Goal: Information Seeking & Learning: Find specific fact

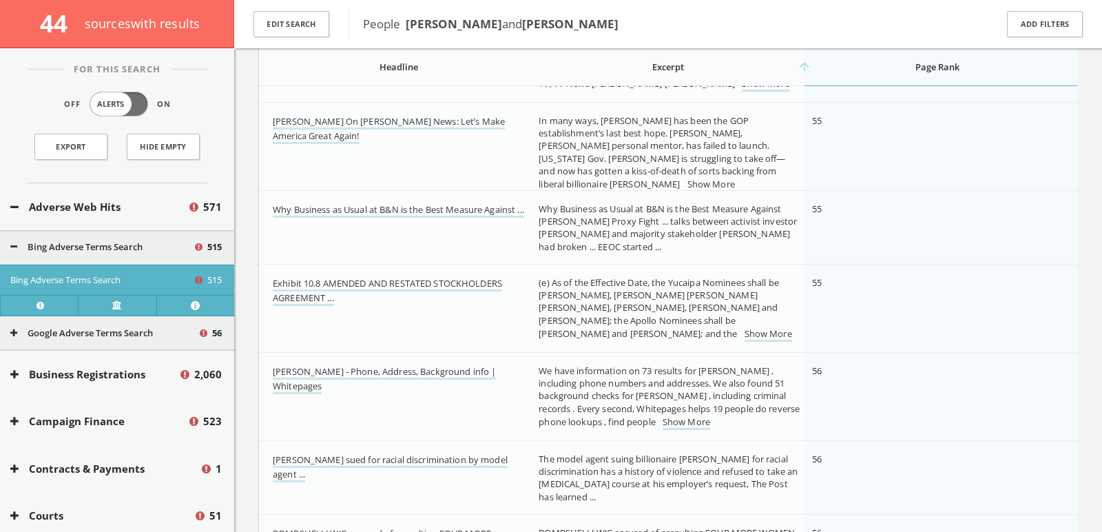
scroll to position [13208, 0]
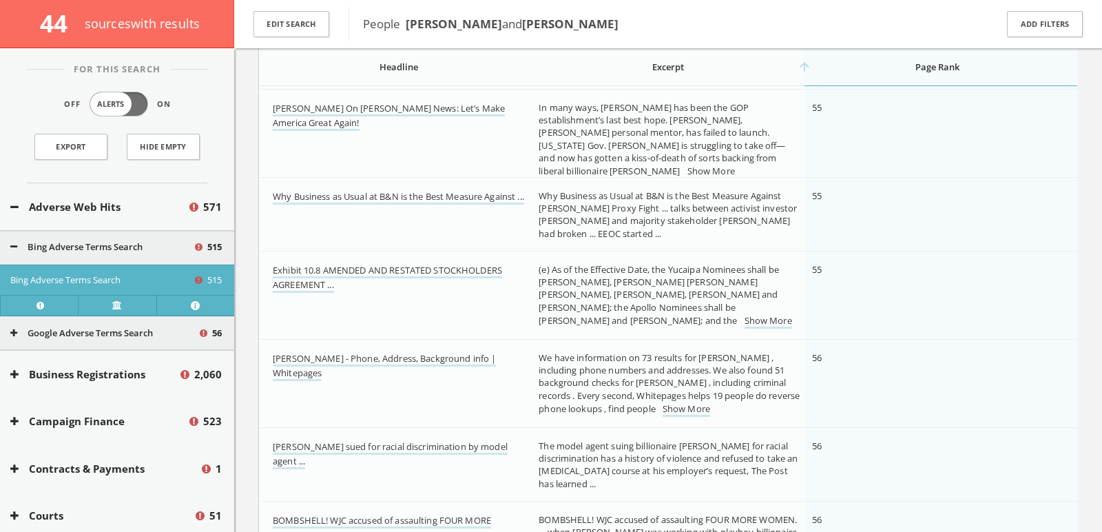
click at [687, 165] on link "Show More" at bounding box center [711, 172] width 48 height 14
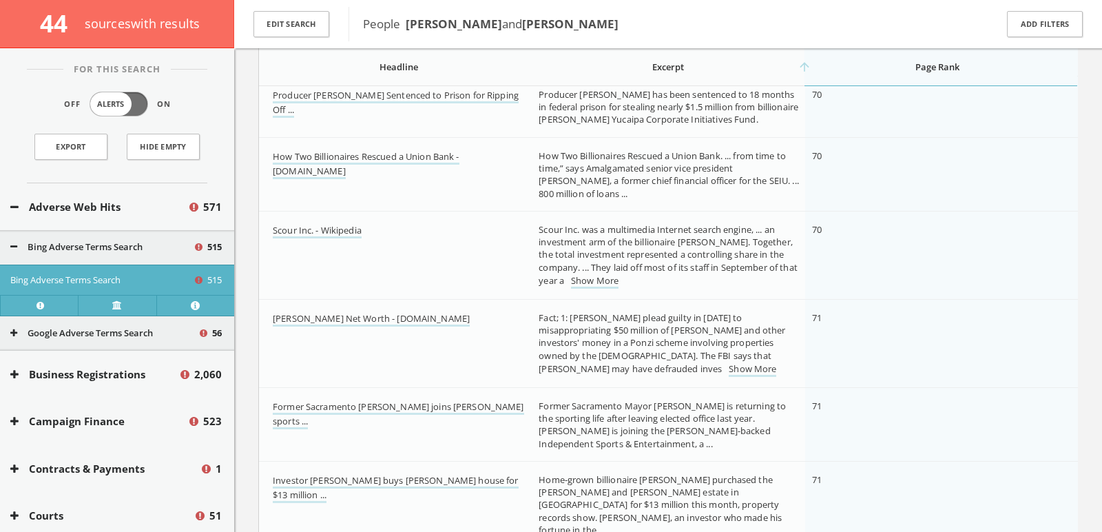
scroll to position [18671, 0]
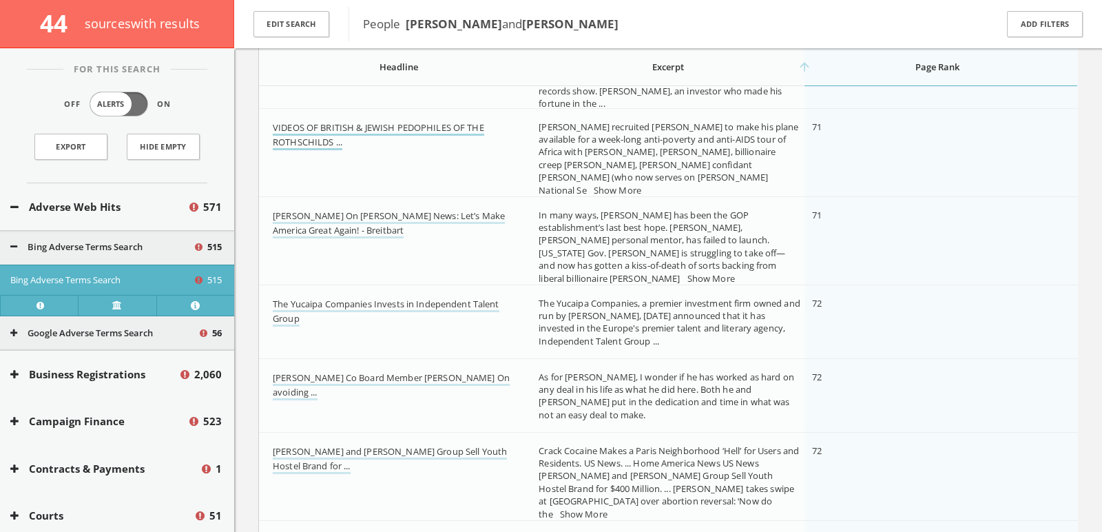
click at [450, 122] on link "VIDEOS OF BRITISH & JEWISH PEDOPHILES OF THE ROTHSCHILDS ..." at bounding box center [378, 135] width 211 height 29
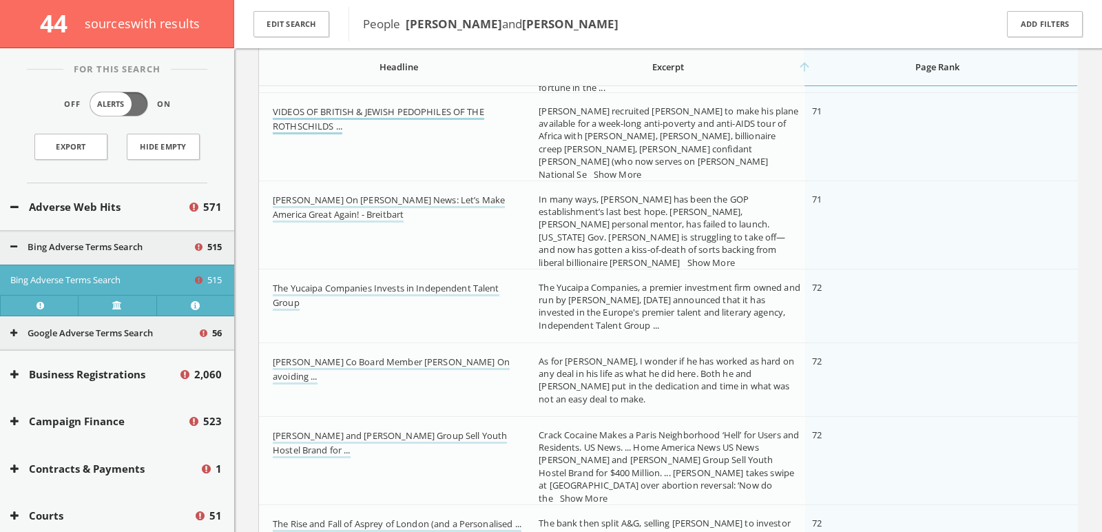
scroll to position [19107, 0]
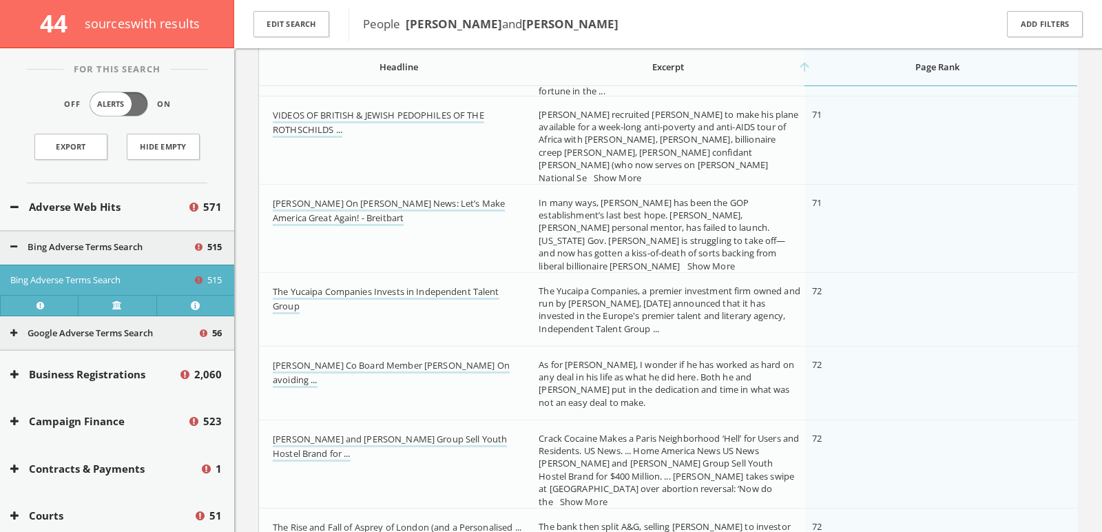
click at [635, 171] on link "Show More" at bounding box center [618, 178] width 48 height 14
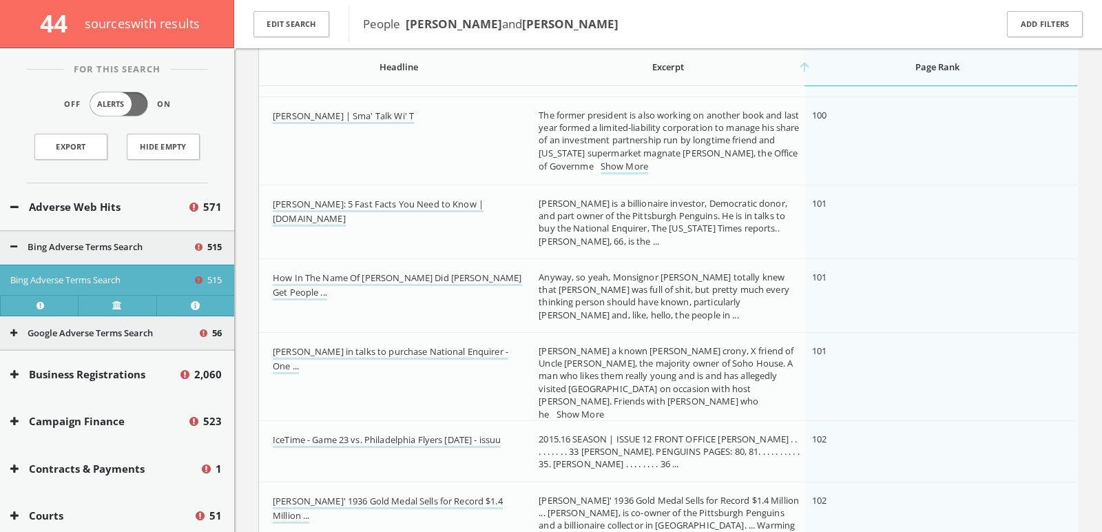
scroll to position [25600, 0]
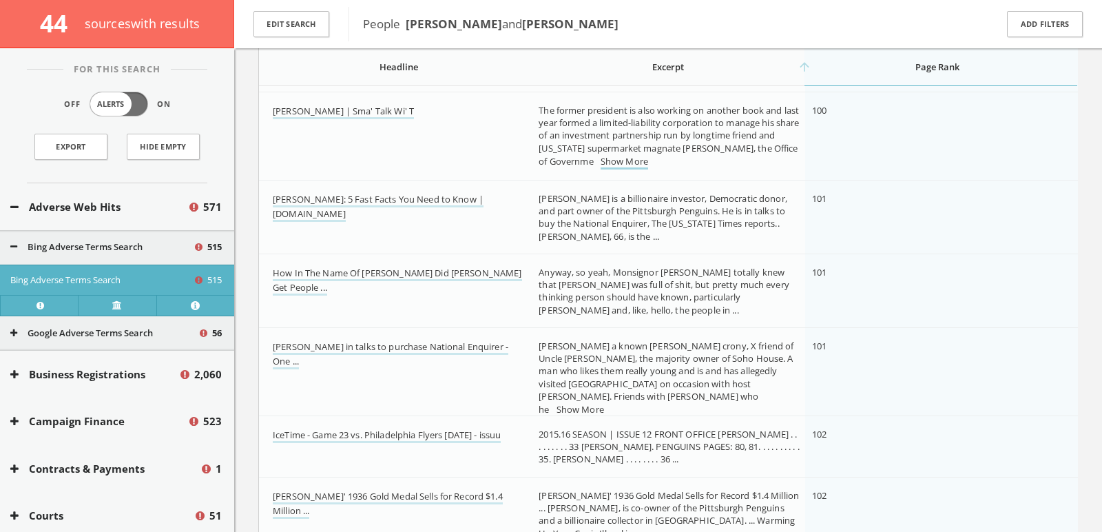
click at [648, 164] on link "Show More" at bounding box center [625, 162] width 48 height 14
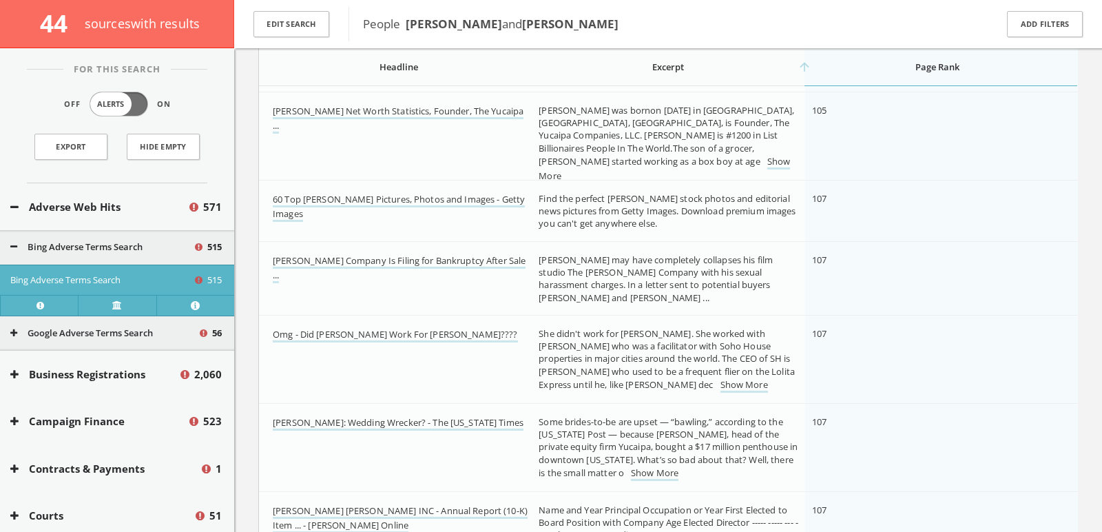
scroll to position [26684, 0]
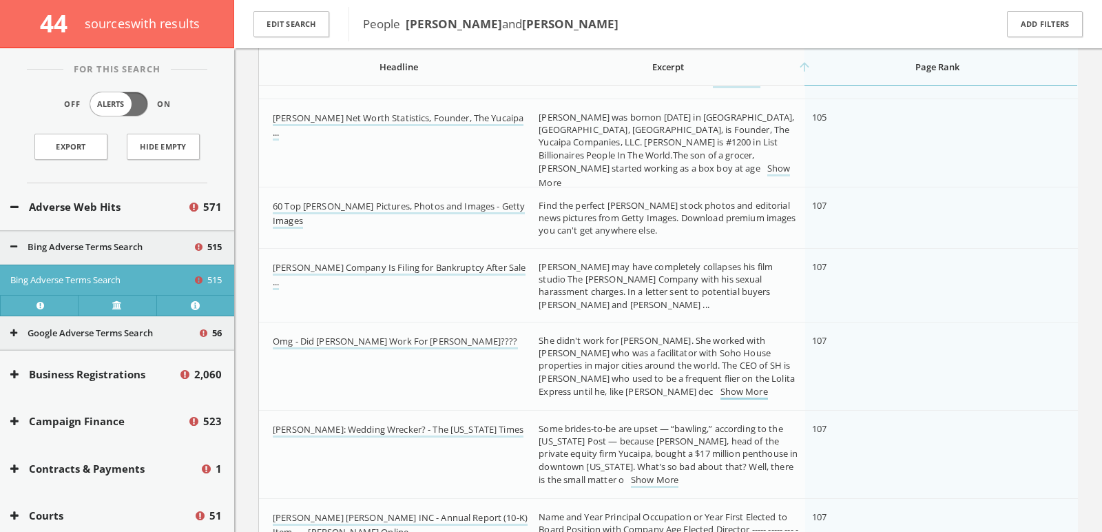
click at [720, 391] on link "Show More" at bounding box center [744, 392] width 48 height 14
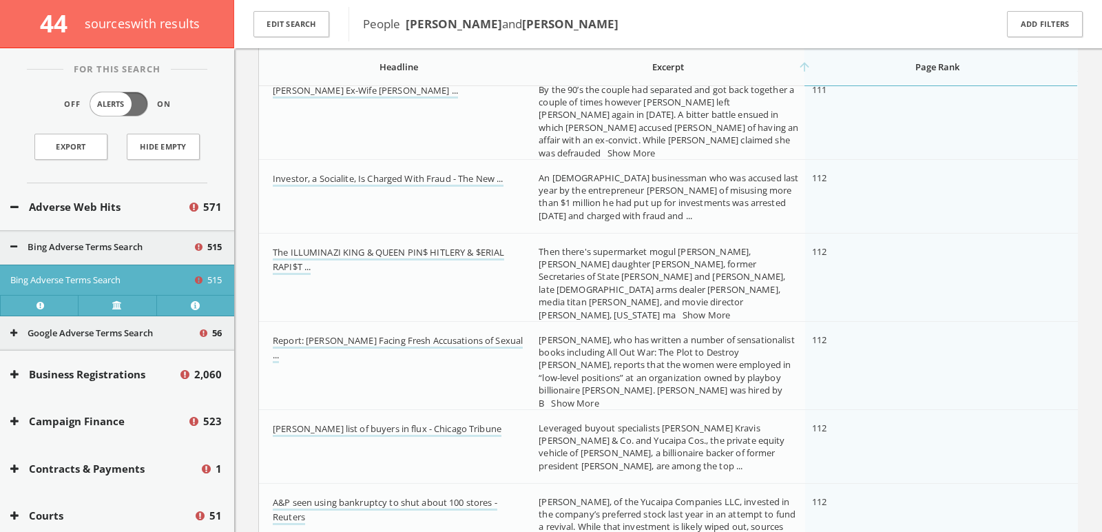
scroll to position [28186, 0]
click at [683, 306] on link "Show More" at bounding box center [707, 313] width 48 height 14
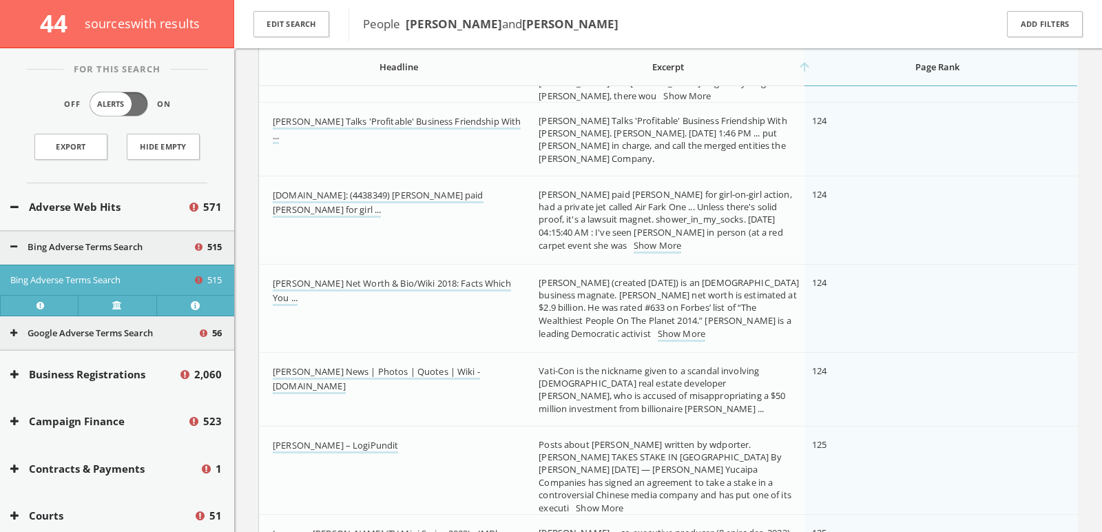
scroll to position [32599, 0]
click at [351, 115] on link "Ron Burkle Talks 'Profitable' Business Friendship With ..." at bounding box center [397, 128] width 248 height 29
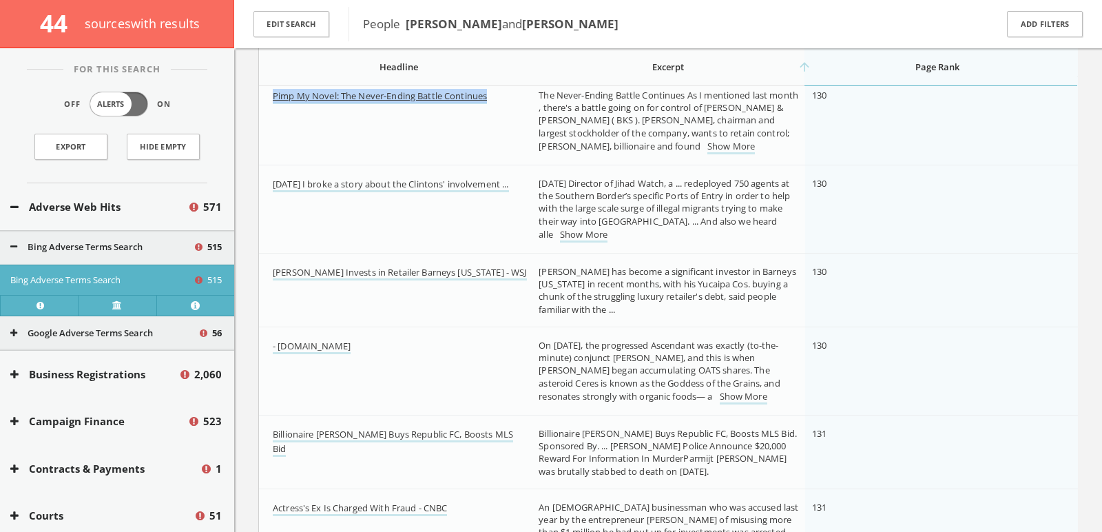
scroll to position [34456, 0]
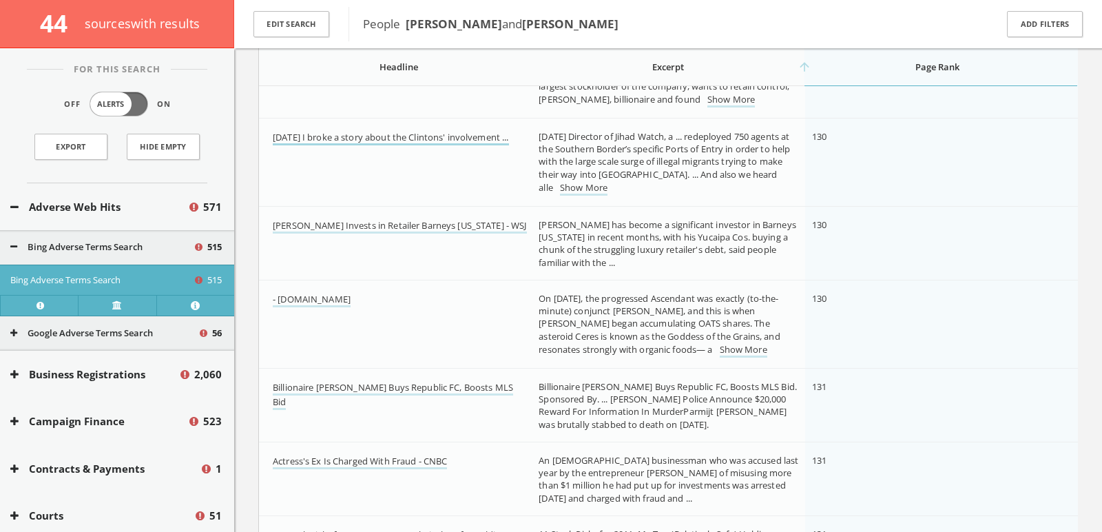
click at [404, 131] on link "Yesterday I broke a story about the Clintons' involvement ..." at bounding box center [391, 138] width 236 height 14
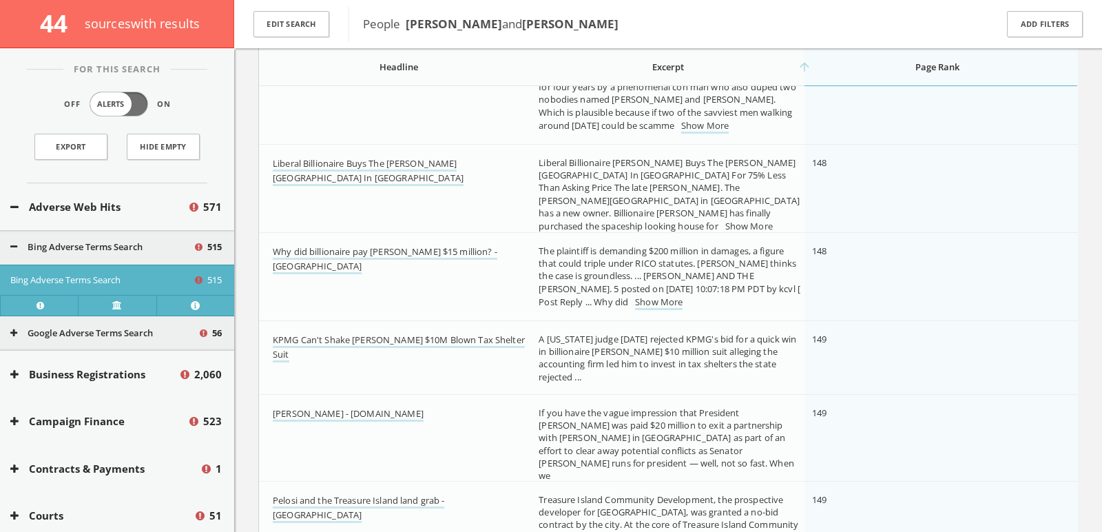
scroll to position [39683, 0]
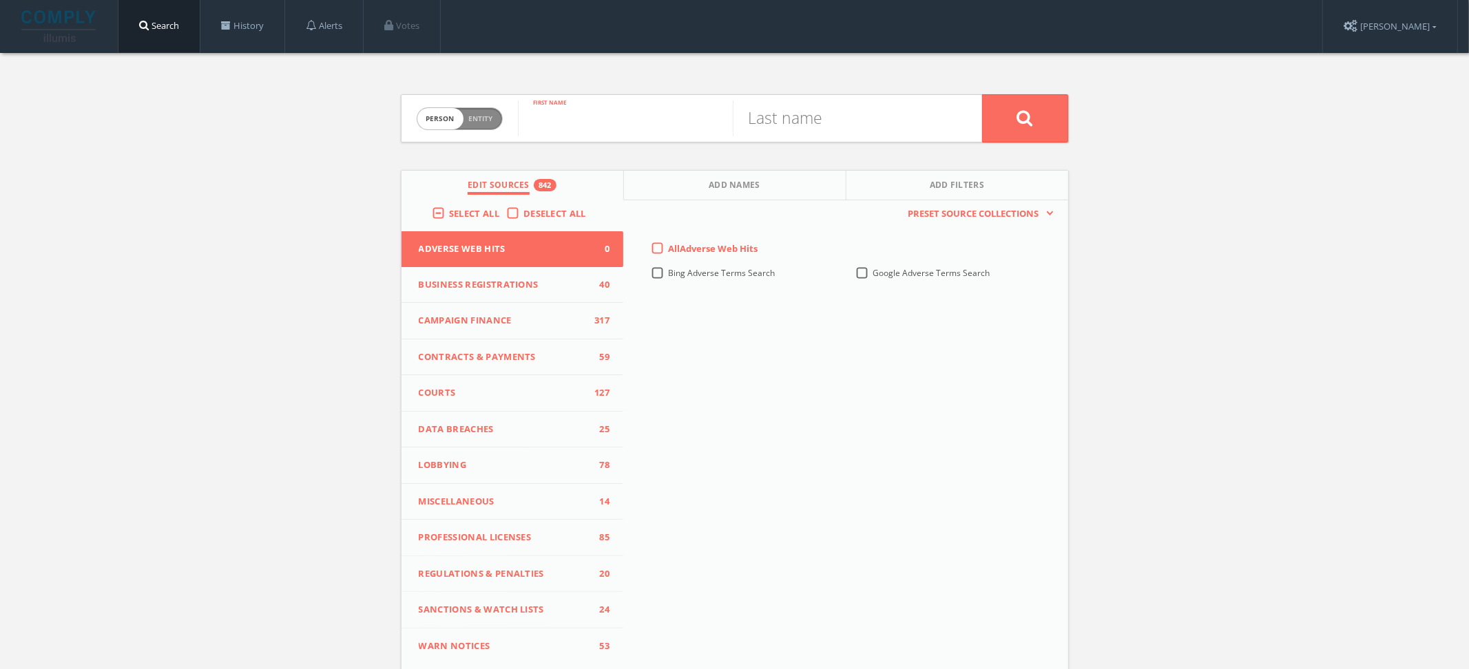
click at [577, 103] on input "text" at bounding box center [625, 119] width 215 height 36
paste input "Joyce Aboussie"
click at [623, 133] on input "Joyce Aboussie" at bounding box center [625, 119] width 215 height 36
type input "Joyce"
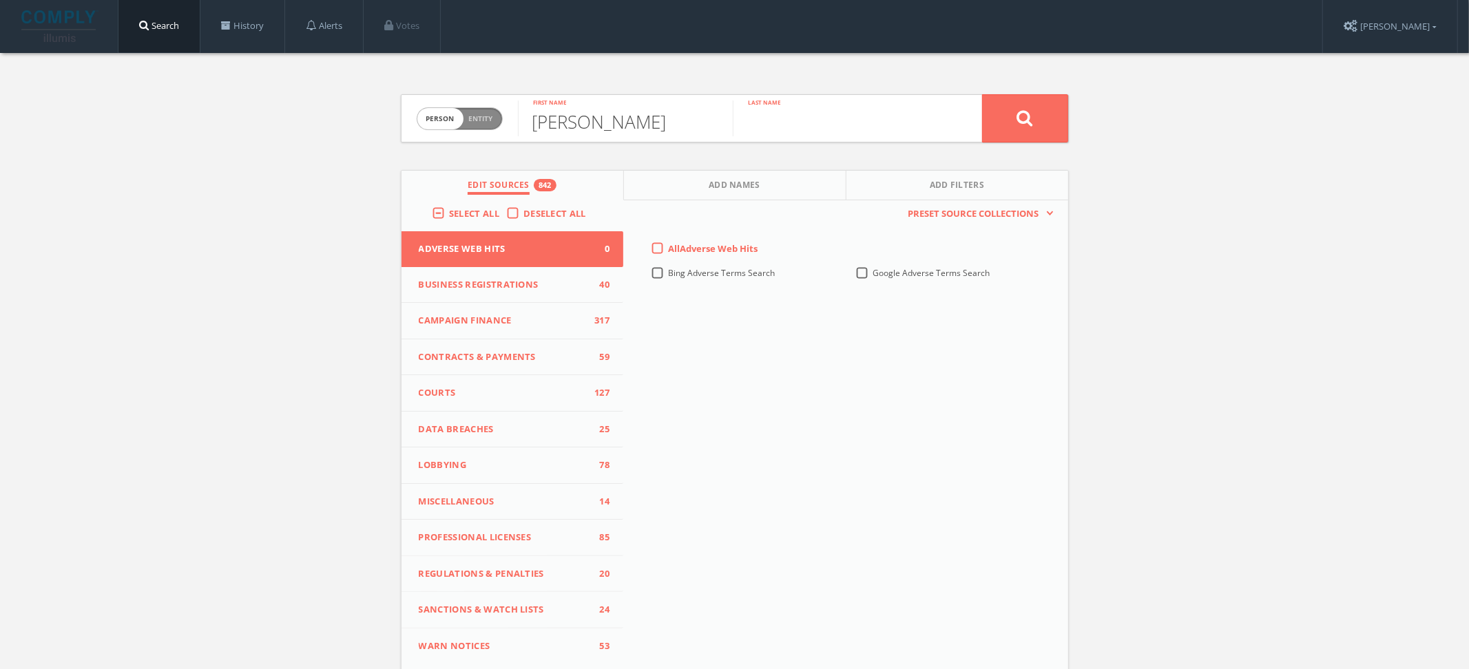
click at [799, 131] on input "text" at bounding box center [840, 119] width 215 height 36
paste input "Aboussie"
type input "Aboussie"
click at [449, 211] on label "Select All" at bounding box center [477, 214] width 57 height 14
click at [0, 0] on input "Select All" at bounding box center [0, 0] width 0 height 0
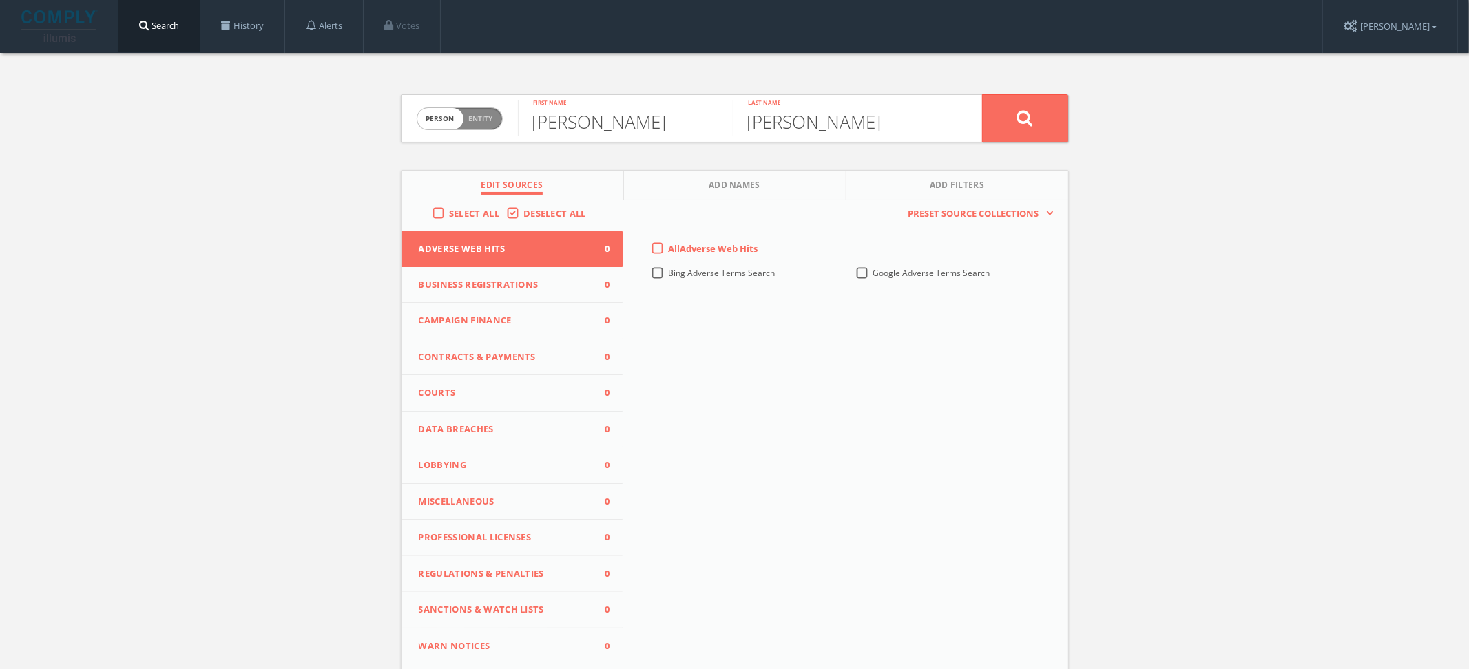
click at [449, 211] on label "Select All" at bounding box center [477, 214] width 57 height 14
click at [0, 0] on input "Select All" at bounding box center [0, 0] width 0 height 0
click at [1054, 108] on button at bounding box center [1025, 118] width 86 height 48
click at [448, 112] on span "person" at bounding box center [440, 118] width 46 height 21
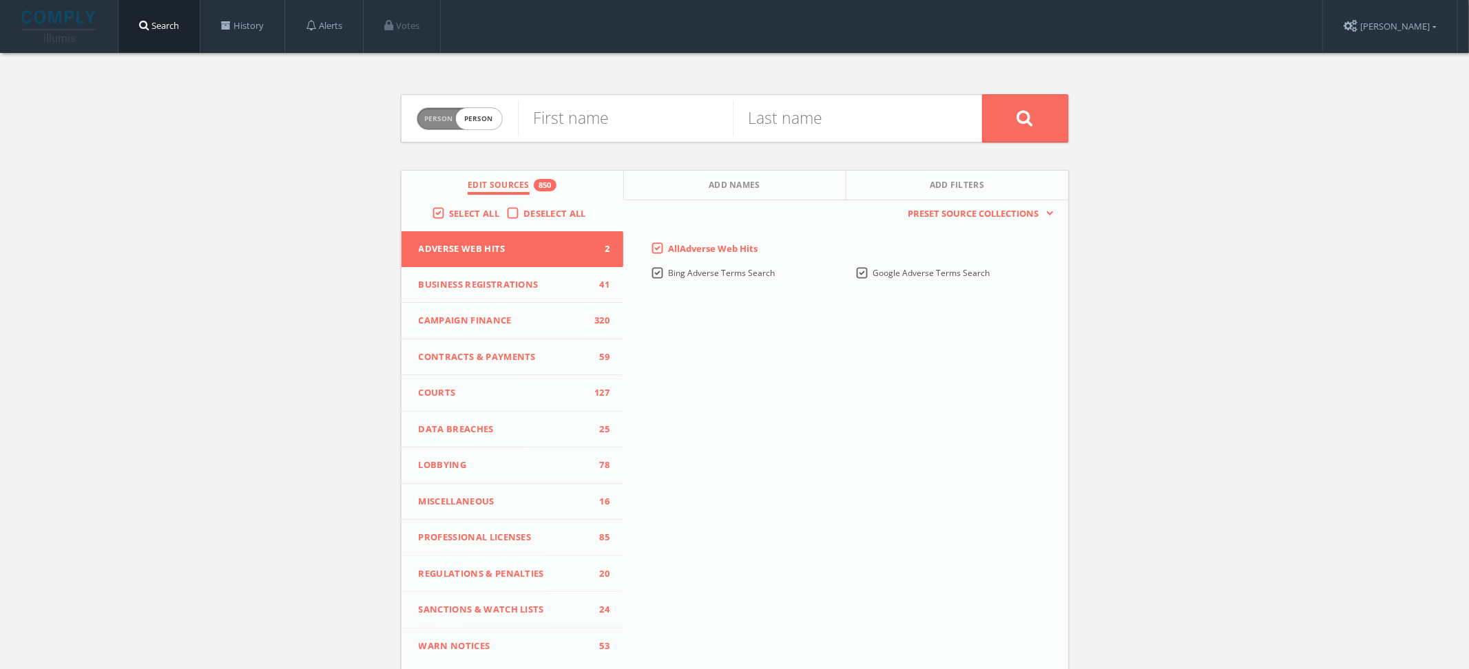
checkbox input "true"
click at [632, 116] on input "text" at bounding box center [750, 119] width 464 height 36
type input "telephone contact"
click at [982, 94] on button at bounding box center [1025, 118] width 86 height 48
click at [449, 119] on span "person" at bounding box center [440, 118] width 46 height 21
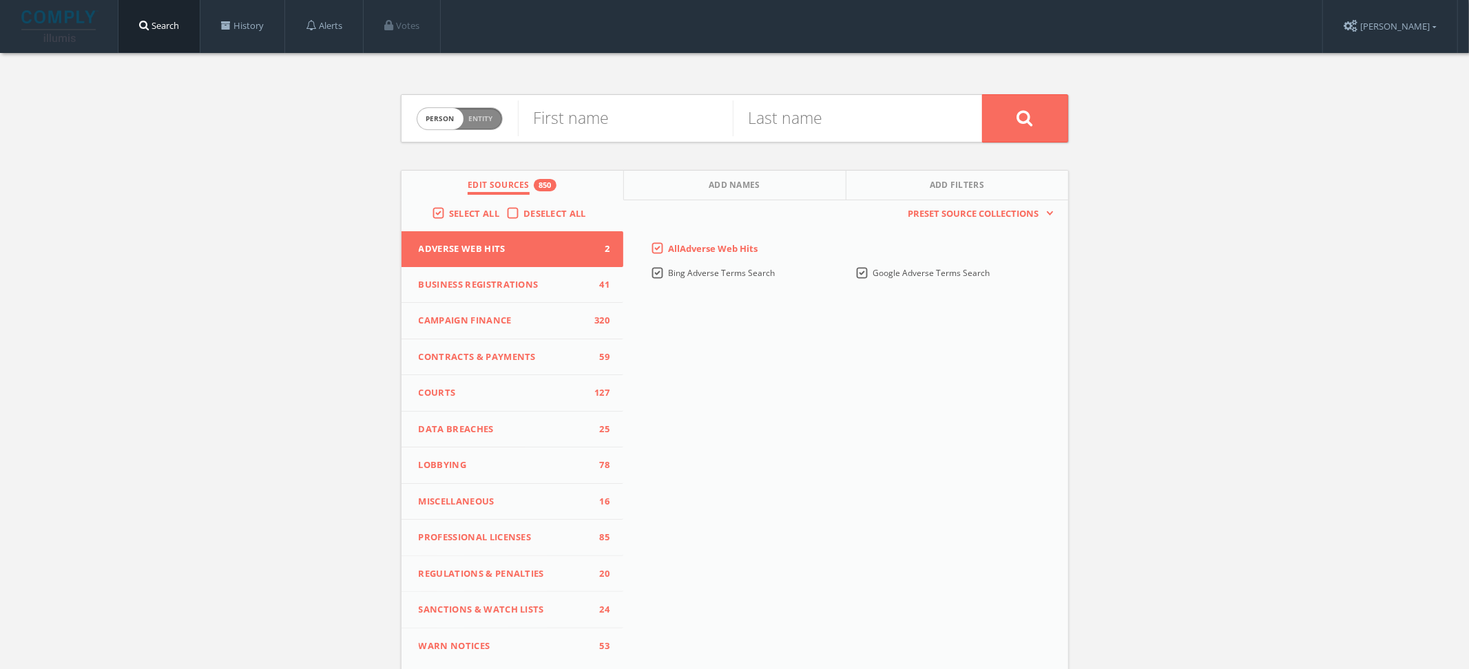
checkbox input "true"
click at [552, 131] on input "text" at bounding box center [750, 119] width 464 height 36
type input "telephone contact inc"
click at [982, 94] on button at bounding box center [1025, 118] width 86 height 48
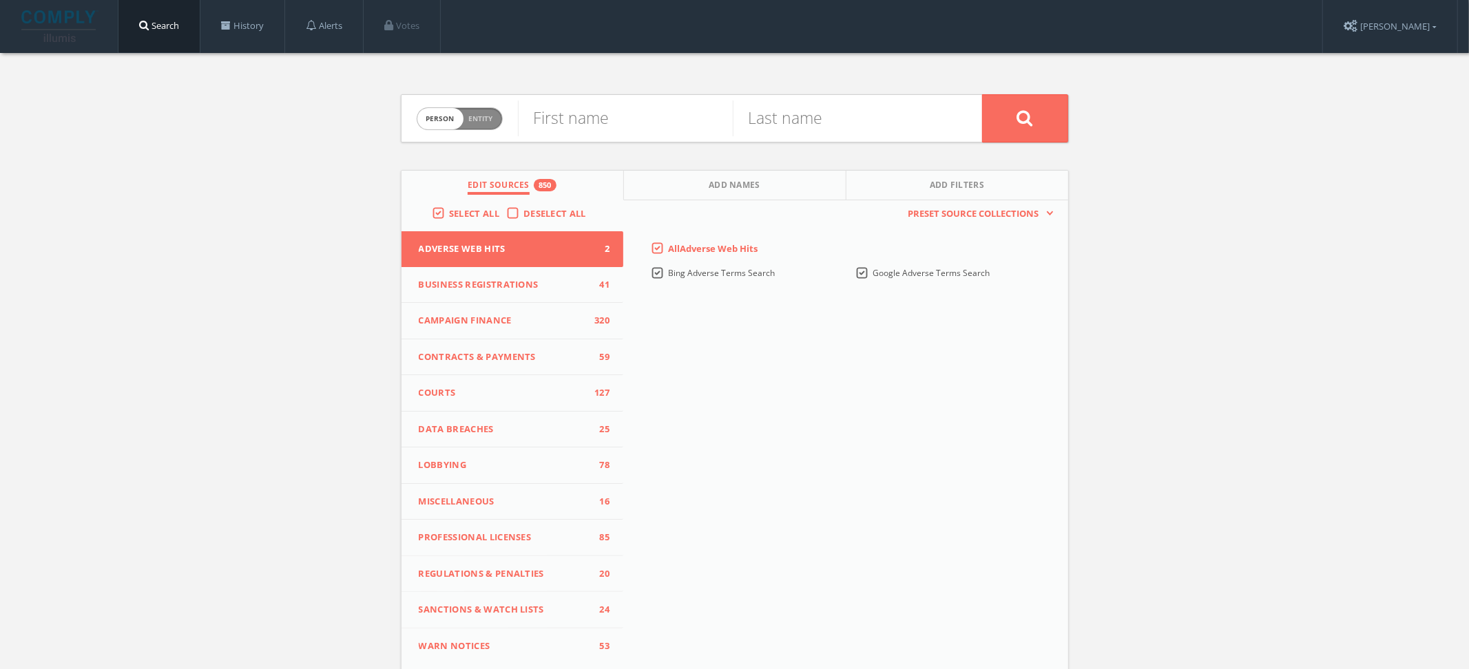
click at [477, 114] on span "Entity" at bounding box center [481, 119] width 24 height 10
checkbox input "true"
click at [561, 111] on input "text" at bounding box center [750, 119] width 464 height 36
paste input "Aboussie & Associates"
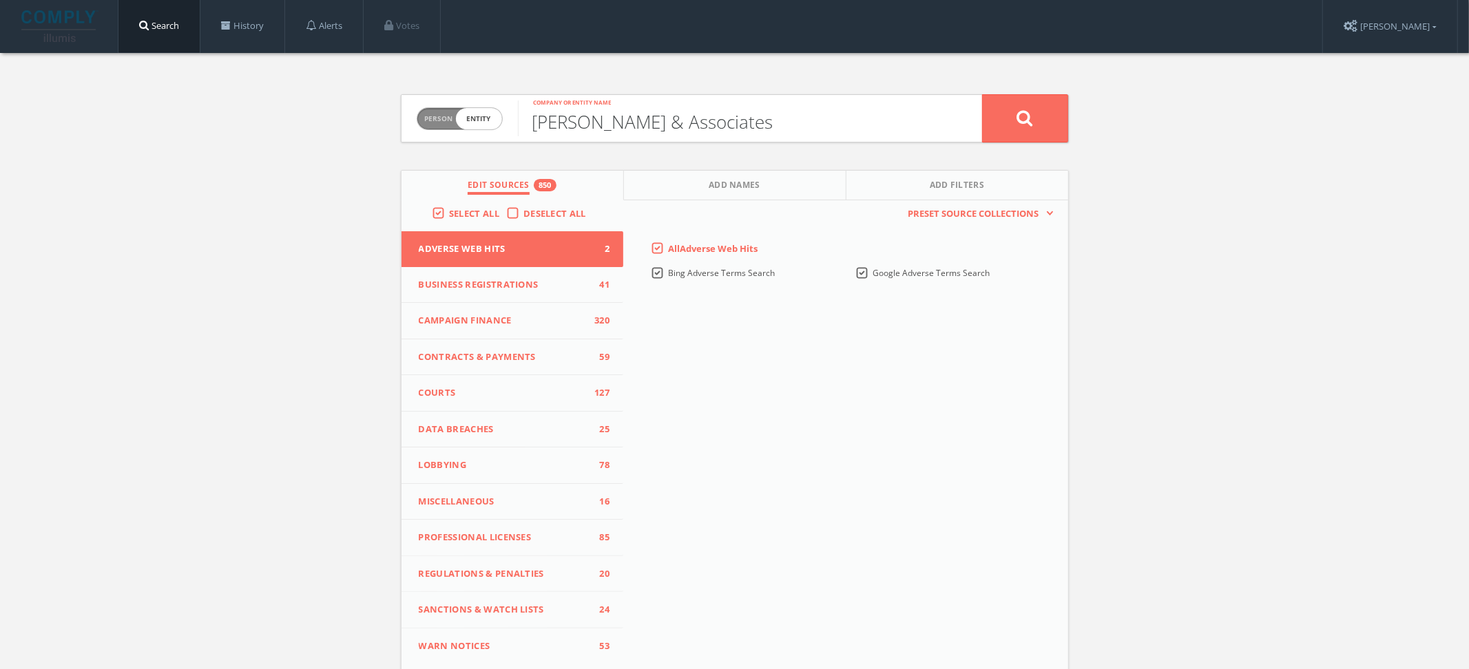
type input "Aboussie & Associates"
click at [982, 94] on button at bounding box center [1025, 118] width 86 height 48
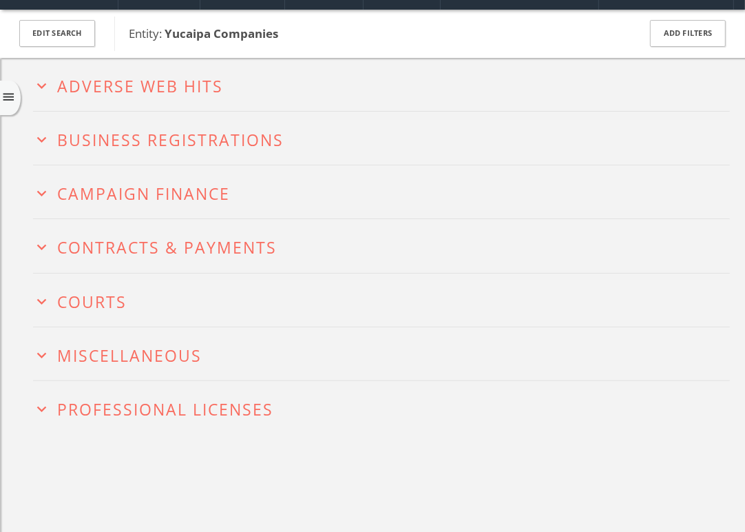
click at [205, 75] on span "Adverse Web Hits" at bounding box center [141, 86] width 166 height 22
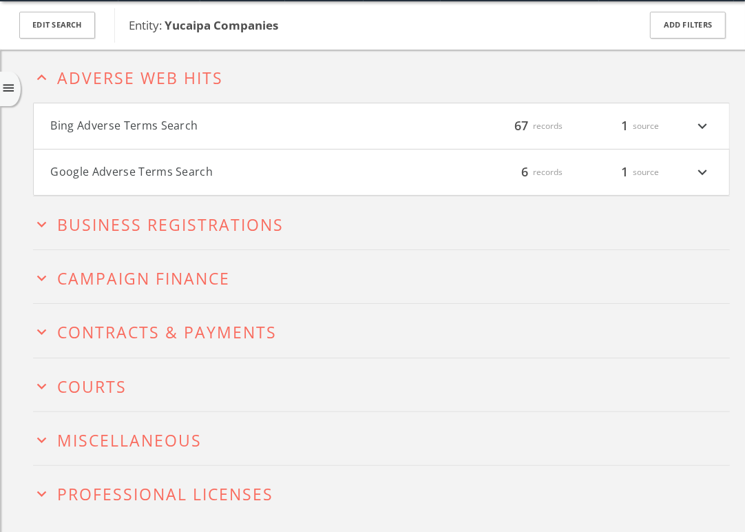
scroll to position [52, 0]
